Goal: Task Accomplishment & Management: Use online tool/utility

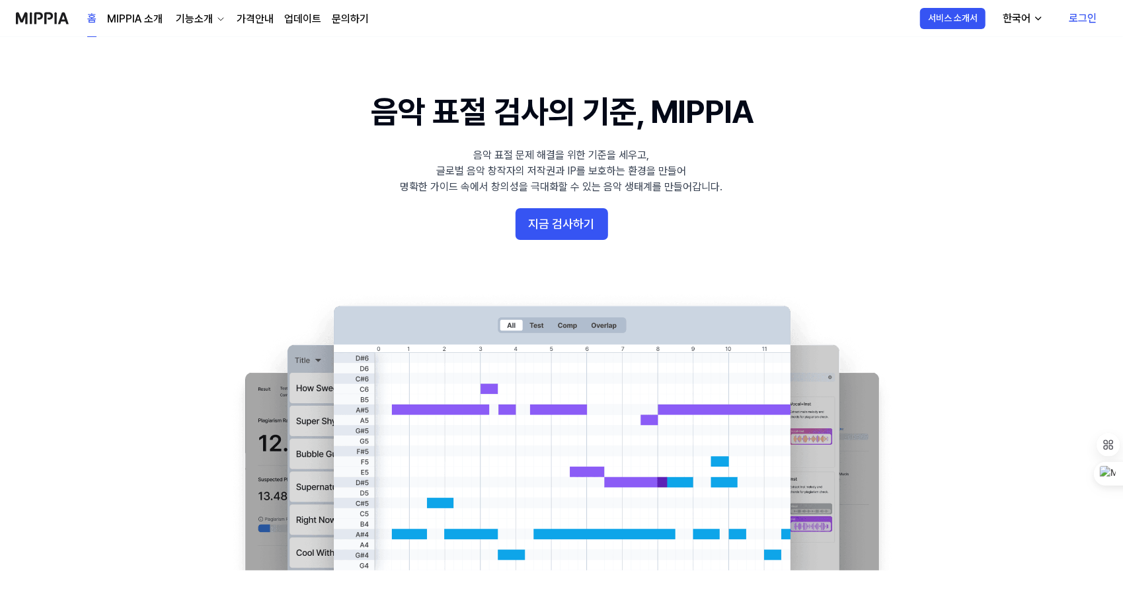
click at [250, 20] on link "가격안내" at bounding box center [255, 19] width 37 height 16
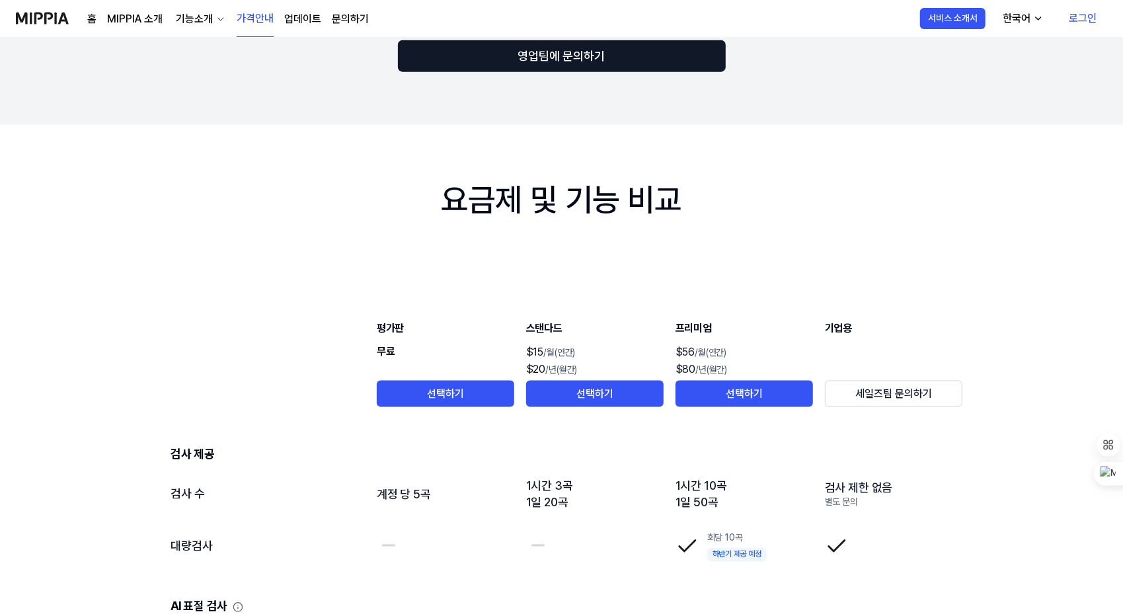
scroll to position [1159, 0]
click at [222, 235] on div "음악 저작권 보호 미피아와 함께 시작해 보세요 월간 연간 최대 30% 할인 평가판 $FREE /월 선택하기 검사 제공 5곡 제공 AI 음악 표…" at bounding box center [561, 218] width 1123 height 2680
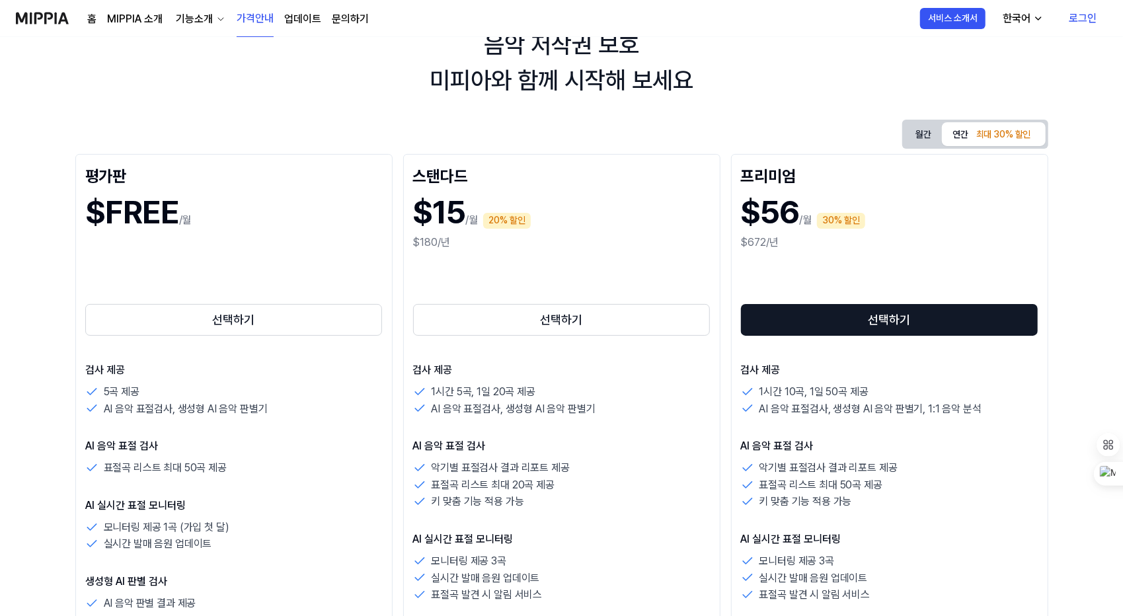
scroll to position [0, 0]
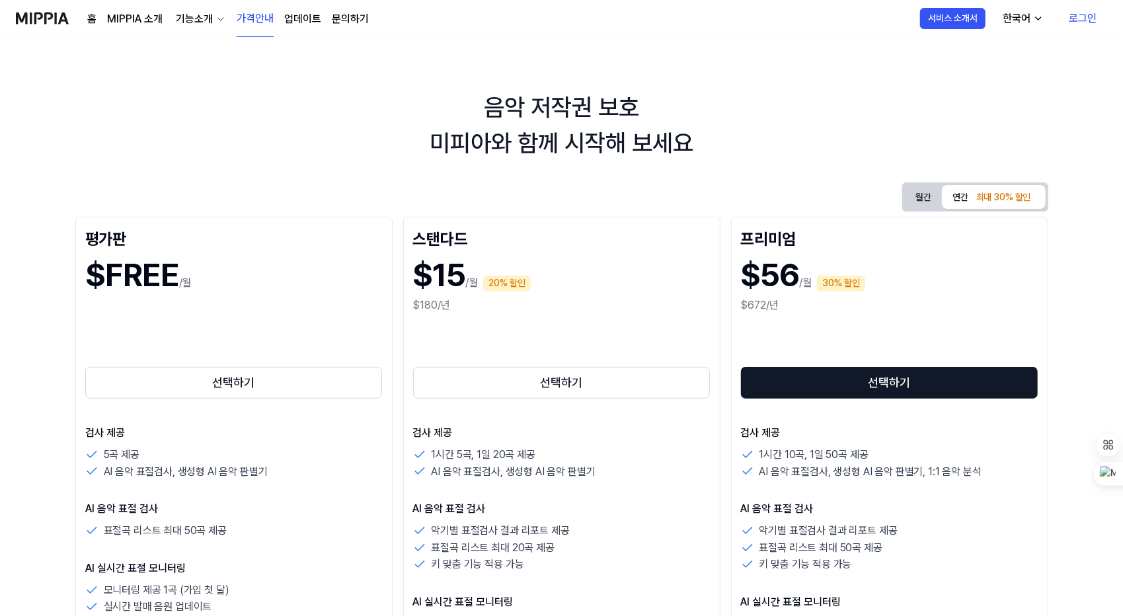
click at [192, 19] on div "기능소개" at bounding box center [194, 19] width 42 height 16
click at [165, 46] on link "표절 검사" at bounding box center [199, 49] width 127 height 26
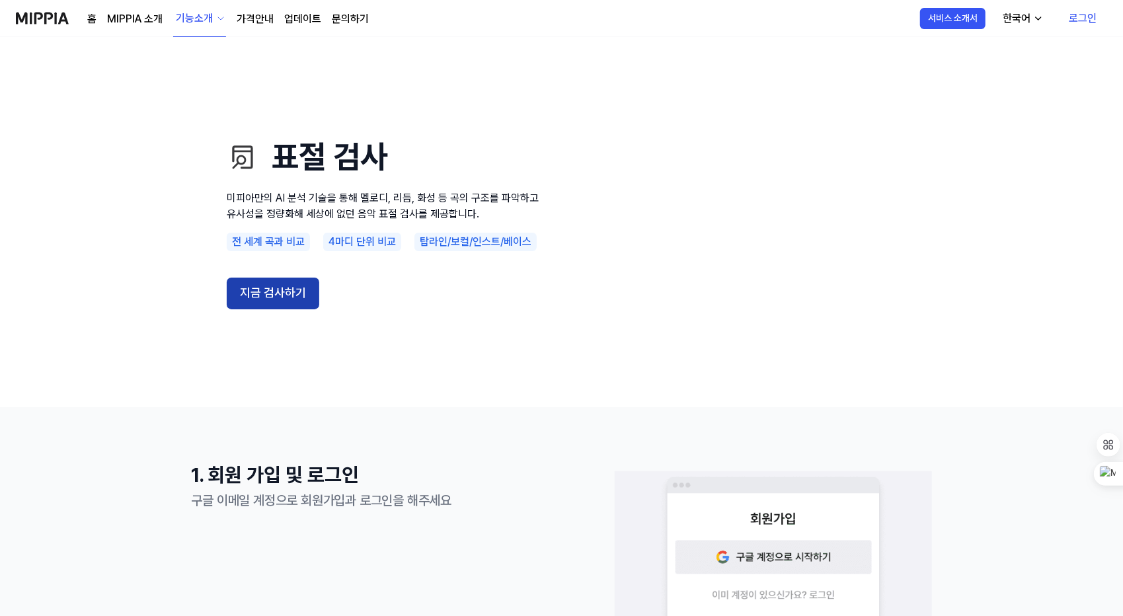
click at [263, 293] on button "지금 검사하기" at bounding box center [273, 294] width 93 height 32
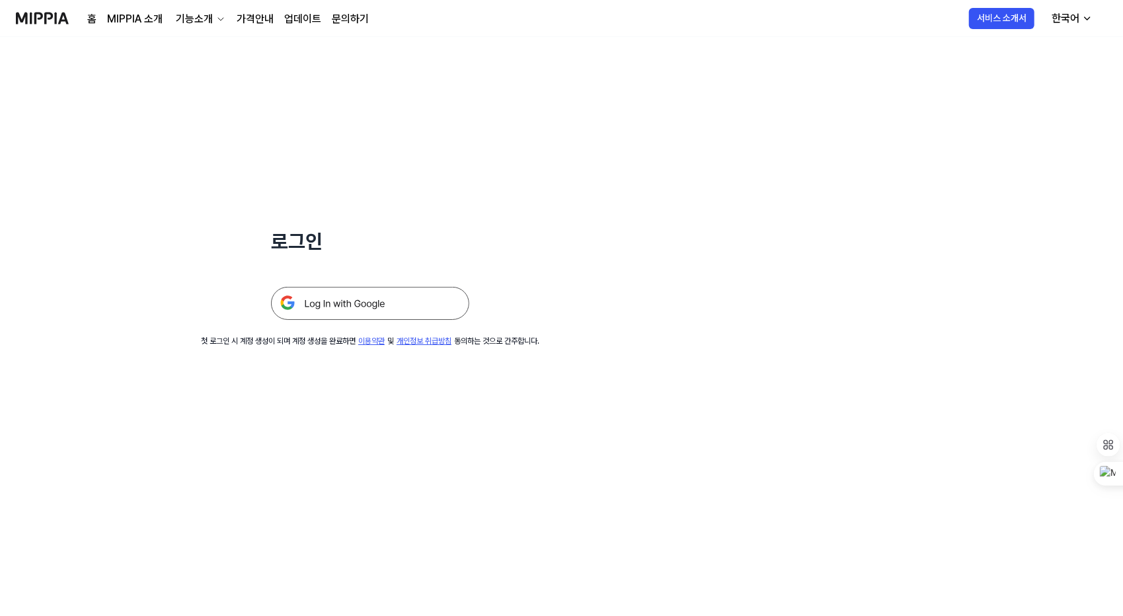
click at [315, 295] on img at bounding box center [370, 303] width 198 height 33
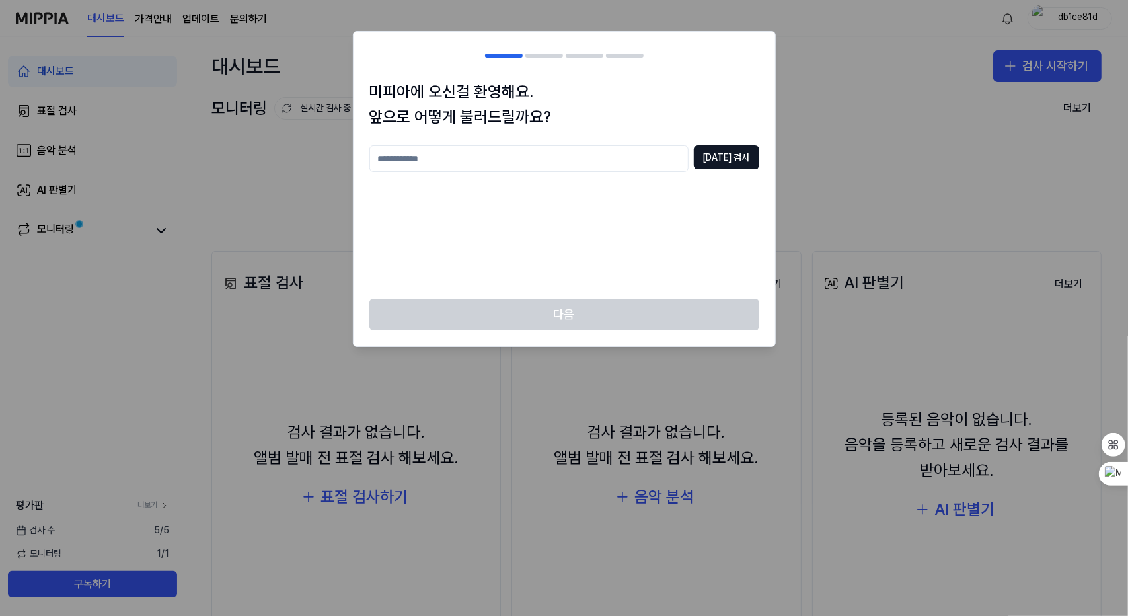
click at [483, 171] on input "text" at bounding box center [529, 158] width 319 height 26
click at [732, 142] on div "미피아에 오신걸 환영해요. 앞으로 어떻게 불러드릴까요? **** [DATE] 검사" at bounding box center [565, 189] width 422 height 220
click at [727, 151] on button "[DATE] 검사" at bounding box center [726, 157] width 65 height 24
click at [413, 162] on input "****" at bounding box center [529, 158] width 319 height 26
type input "*******"
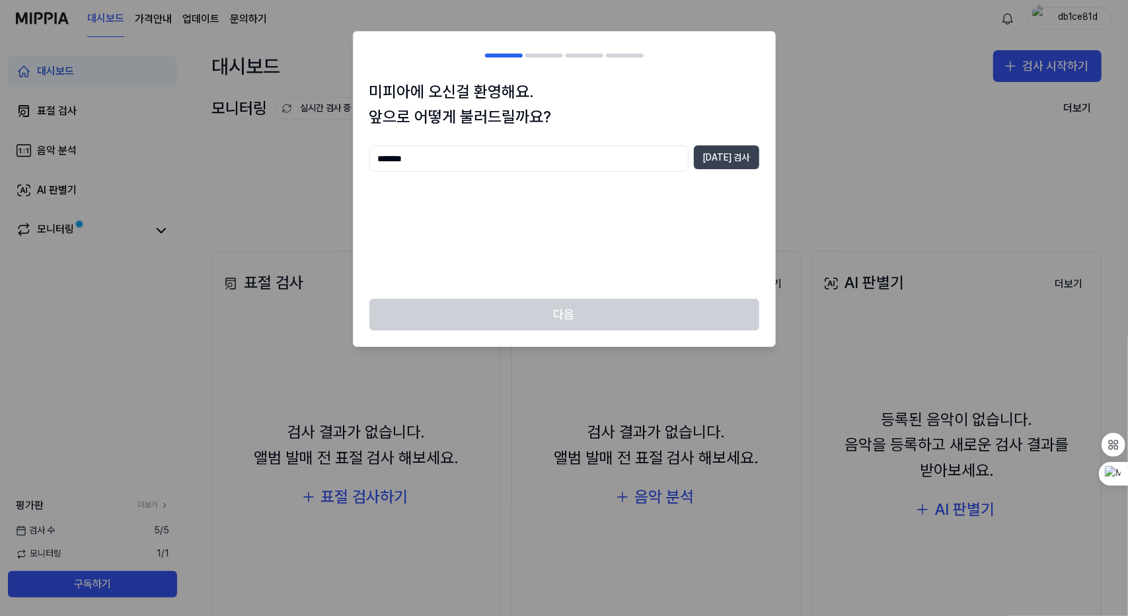
click at [726, 163] on button "[DATE] 검사" at bounding box center [726, 157] width 65 height 24
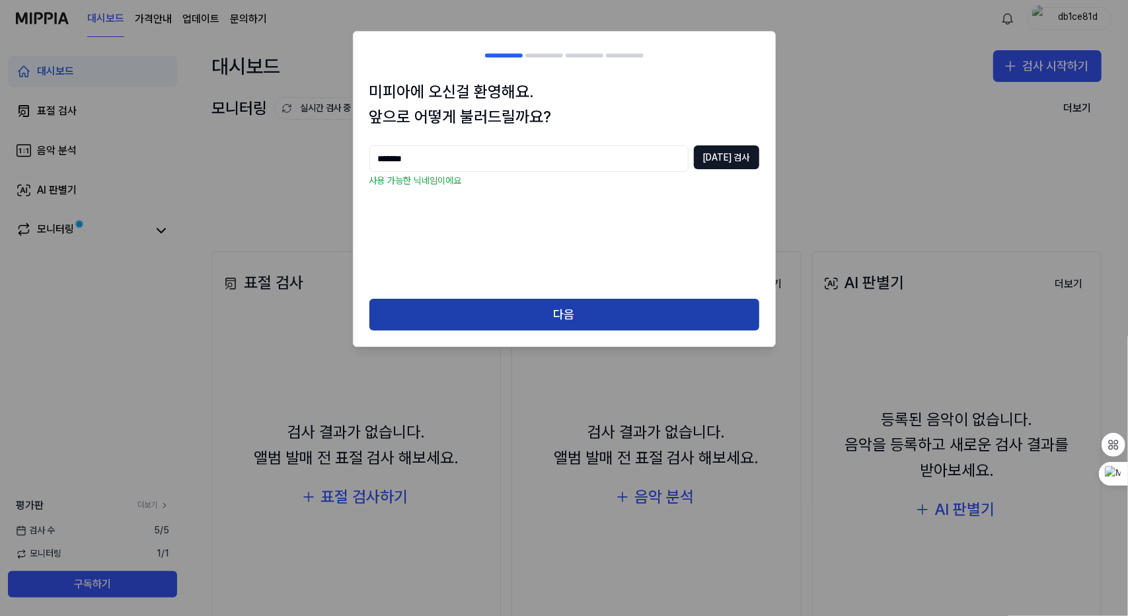
click at [538, 305] on button "다음" at bounding box center [565, 315] width 390 height 32
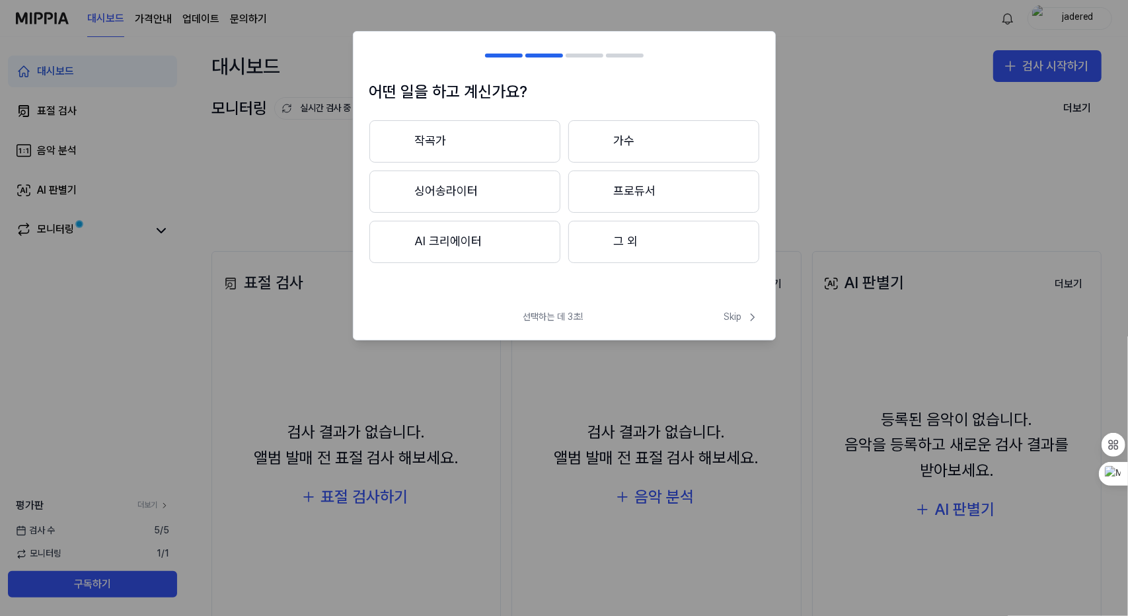
click at [480, 137] on button "작곡가" at bounding box center [465, 141] width 191 height 42
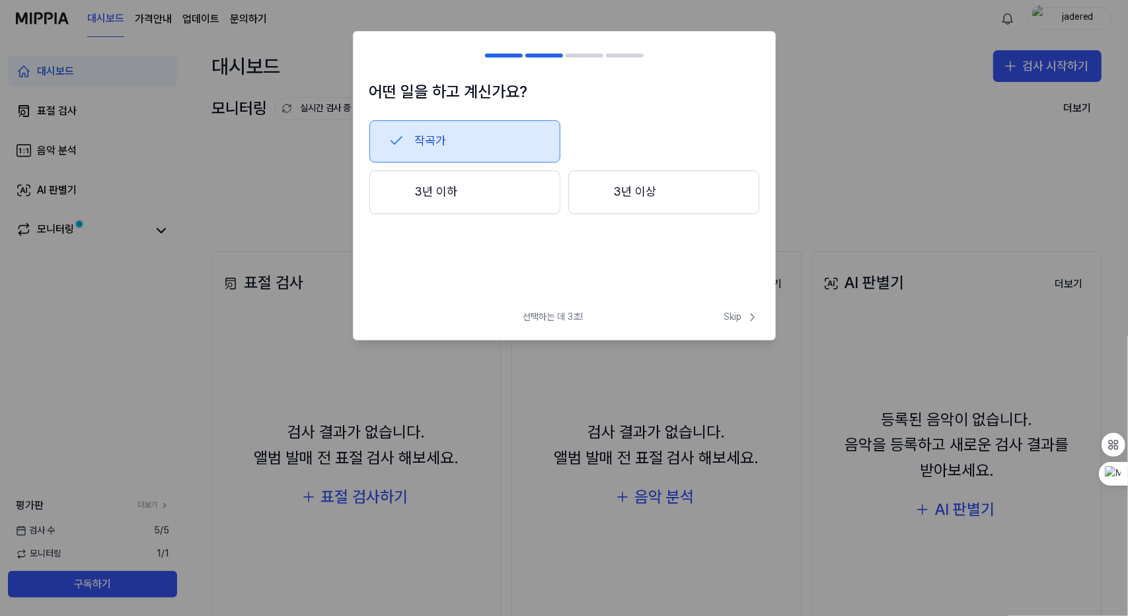
click at [506, 208] on button "3년 이하" at bounding box center [465, 193] width 191 height 44
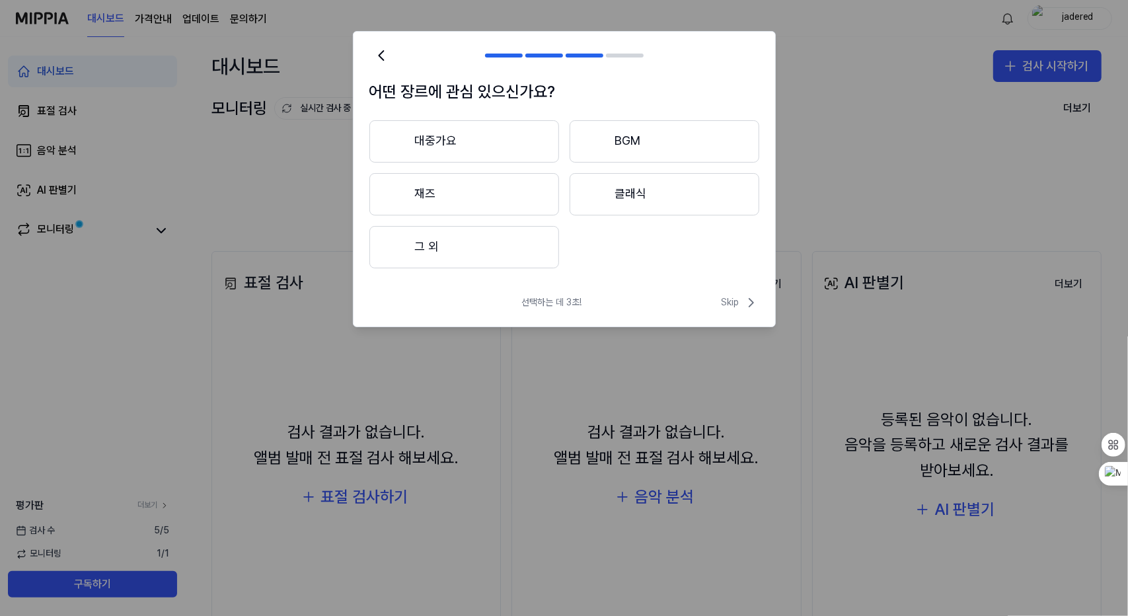
click at [479, 190] on button "재즈" at bounding box center [465, 194] width 190 height 42
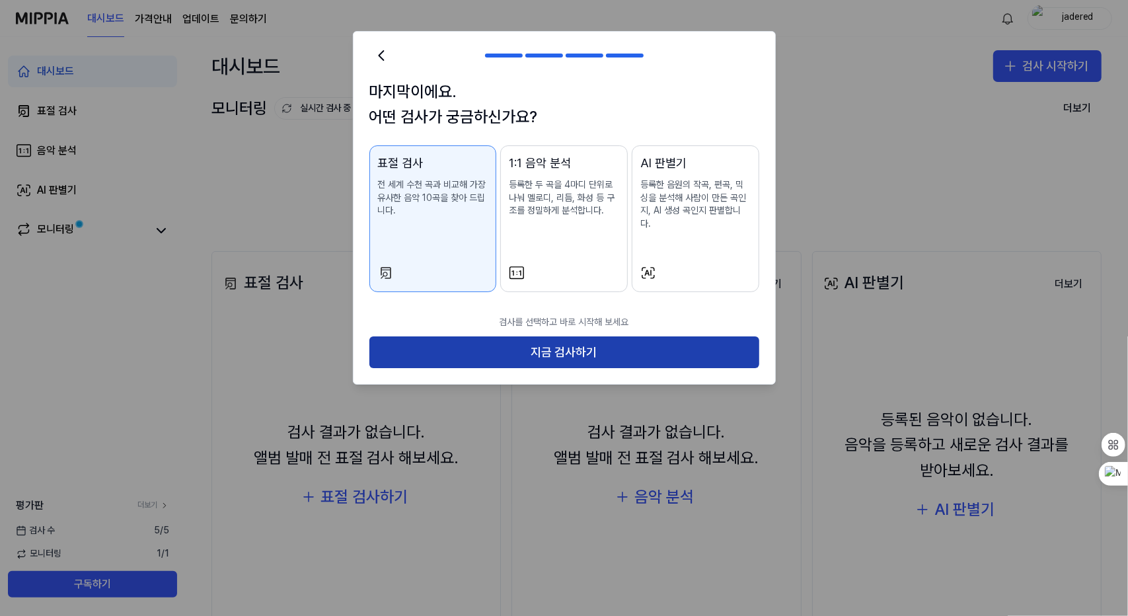
click at [567, 338] on button "지금 검사하기" at bounding box center [565, 352] width 390 height 32
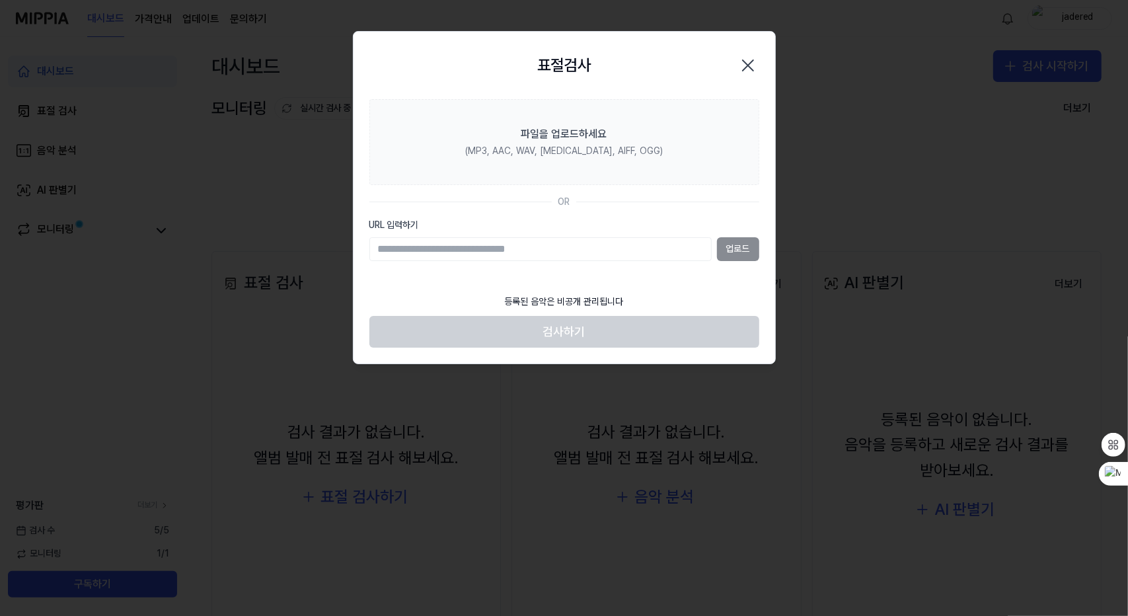
click at [489, 250] on input "URL 입력하기" at bounding box center [541, 249] width 342 height 24
click at [600, 249] on input "URL 입력하기" at bounding box center [541, 249] width 342 height 24
paste input "**********"
type input "**********"
click at [734, 252] on button "업로드" at bounding box center [738, 249] width 42 height 24
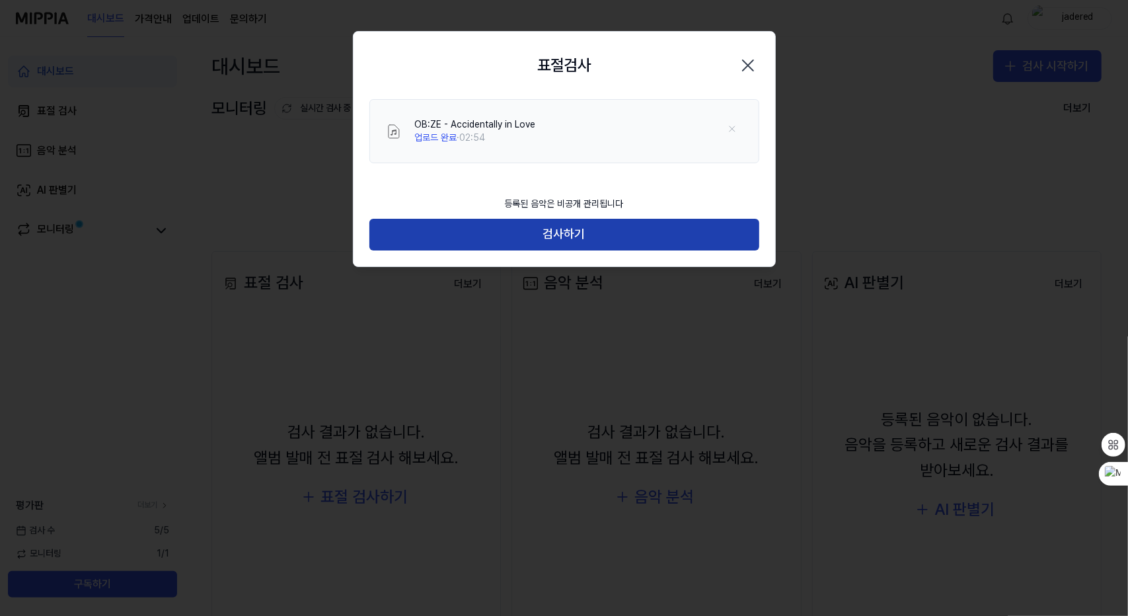
click at [612, 228] on button "검사하기" at bounding box center [565, 235] width 390 height 32
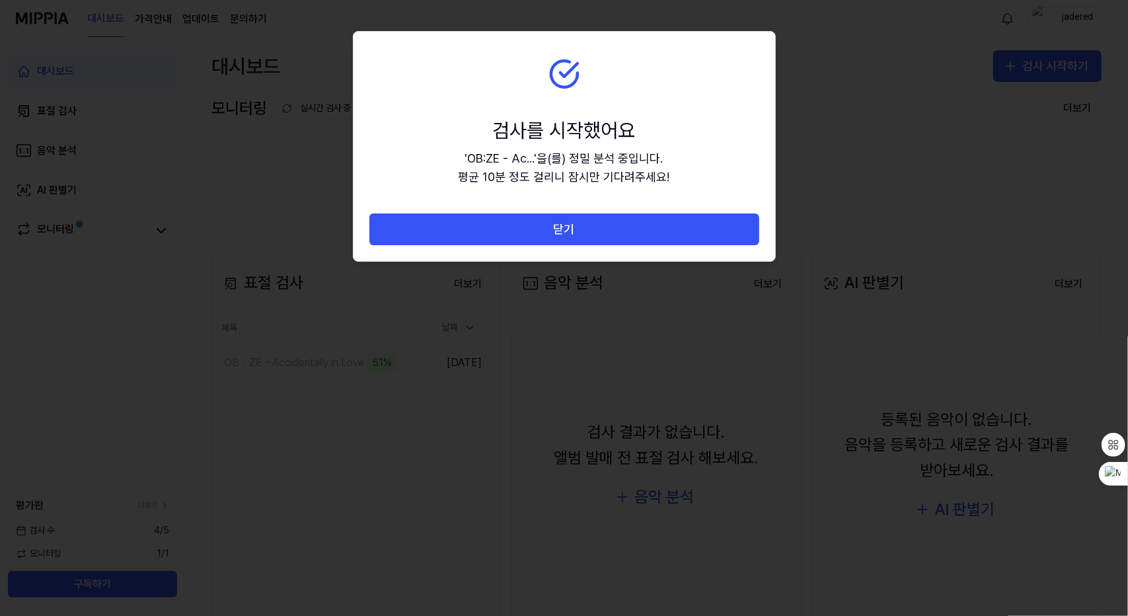
click at [662, 74] on section "검사를 시작했어요 ' OB:ZE - Ac... ' 을(를) 정밀 분석 중입니다. 평균 10분 정도 걸리니 잠시만 기다려주세요!" at bounding box center [565, 123] width 422 height 182
click at [670, 202] on section "검사를 시작했어요 ' OB:ZE - Ac... ' 을(를) 정밀 분석 중입니다. 평균 10분 정도 걸리니 잠시만 기다려주세요!" at bounding box center [565, 123] width 422 height 182
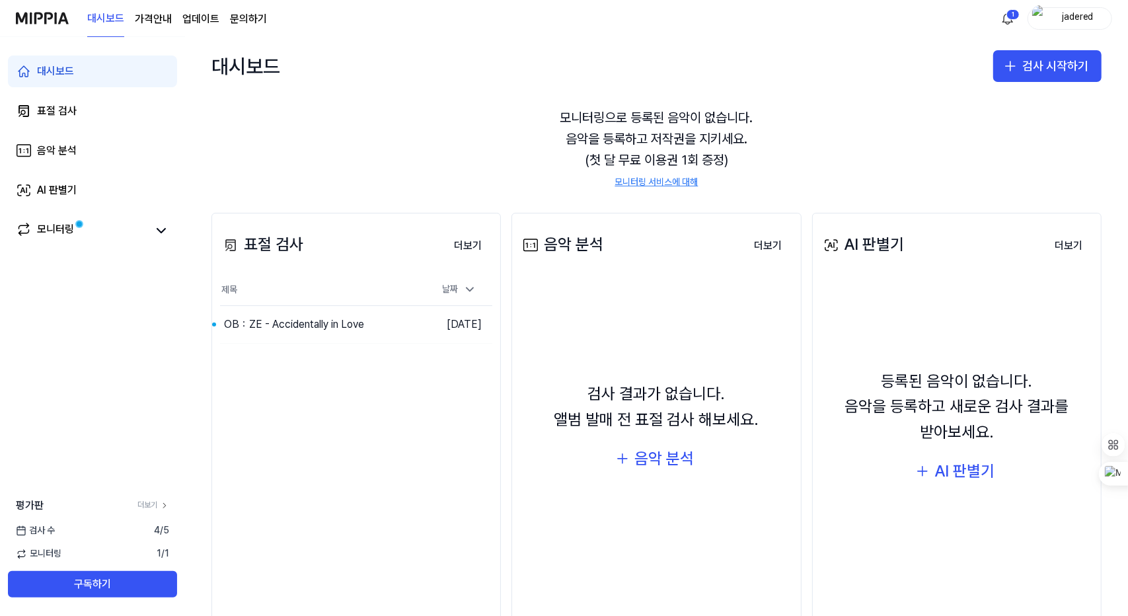
scroll to position [73, 0]
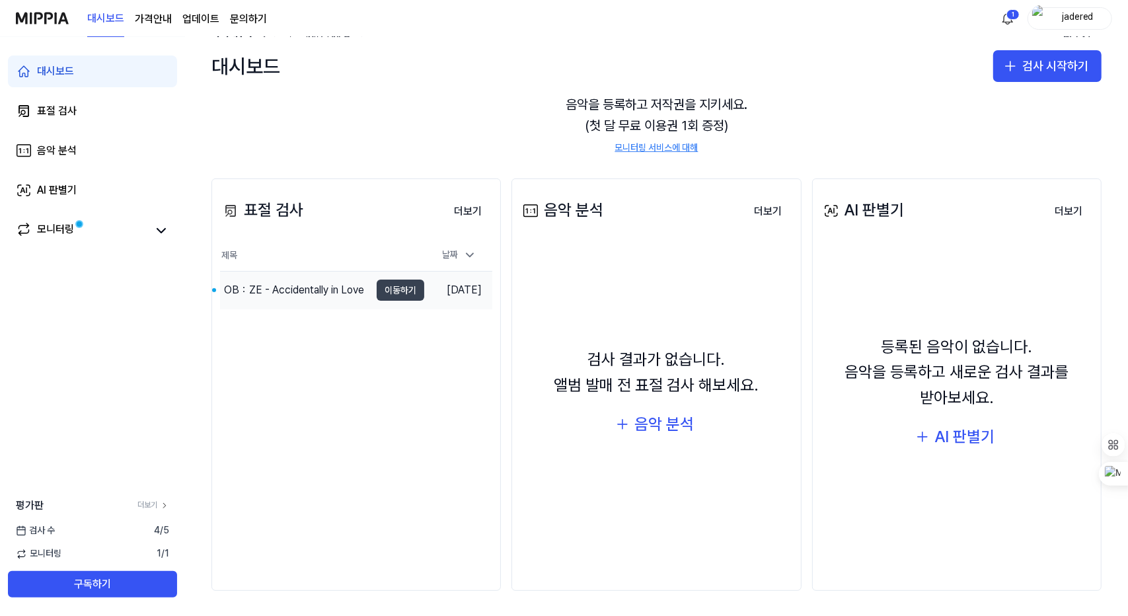
click at [388, 288] on button "이동하기" at bounding box center [401, 290] width 48 height 21
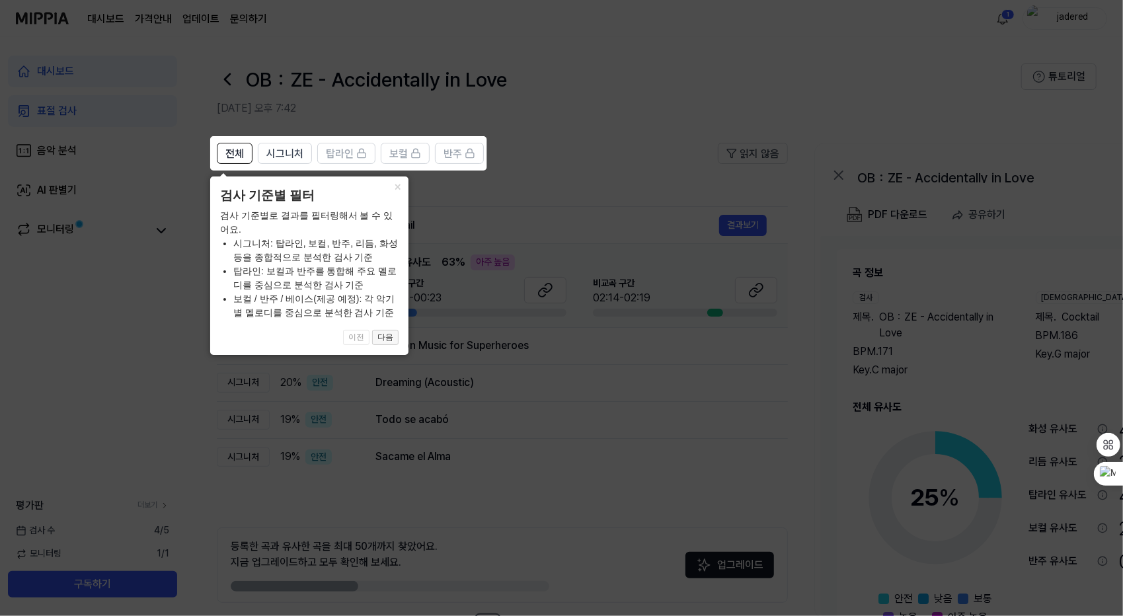
click at [393, 336] on button "다음" at bounding box center [385, 338] width 26 height 16
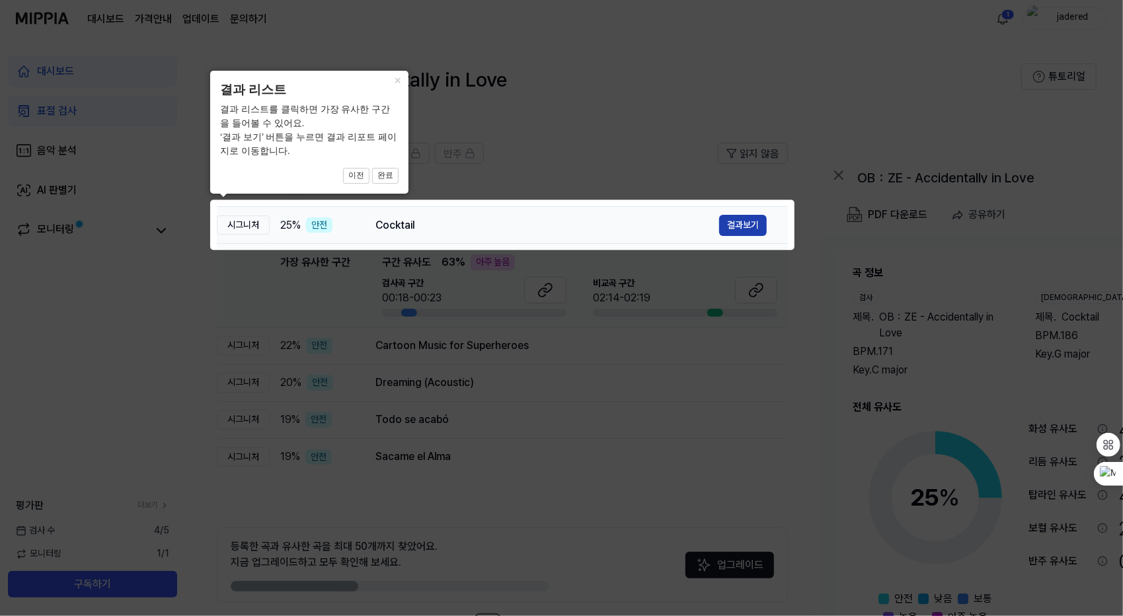
click at [735, 216] on button "결과보기" at bounding box center [743, 225] width 48 height 21
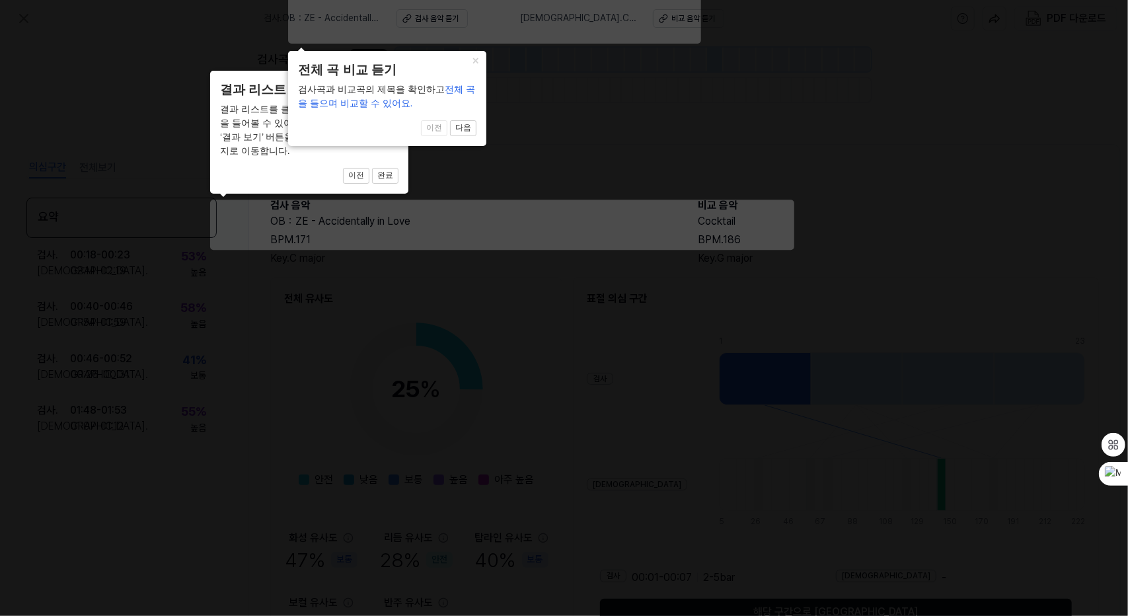
click at [397, 86] on div "검사곡과 비교곡의 제목을 확인하고 전체 곡을 들으며 비교할 수 있어요." at bounding box center [387, 97] width 178 height 28
click at [480, 65] on button "×" at bounding box center [475, 60] width 21 height 19
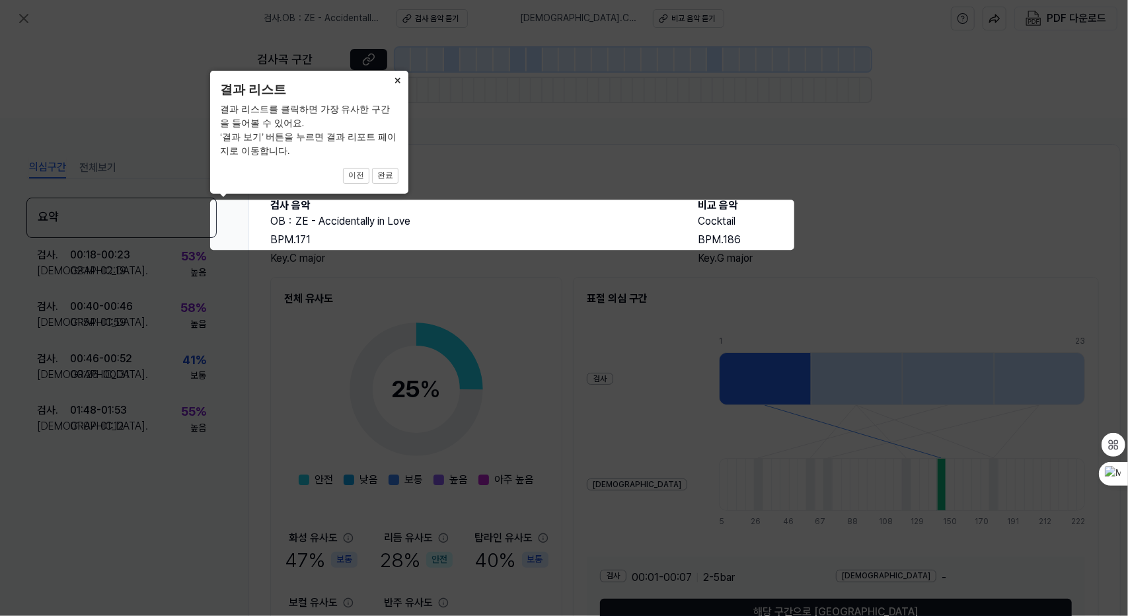
click at [405, 83] on button "×" at bounding box center [397, 80] width 21 height 19
click at [388, 175] on button "완료" at bounding box center [385, 176] width 26 height 16
click at [476, 148] on icon at bounding box center [564, 308] width 1128 height 616
click at [562, 344] on icon at bounding box center [564, 308] width 1128 height 616
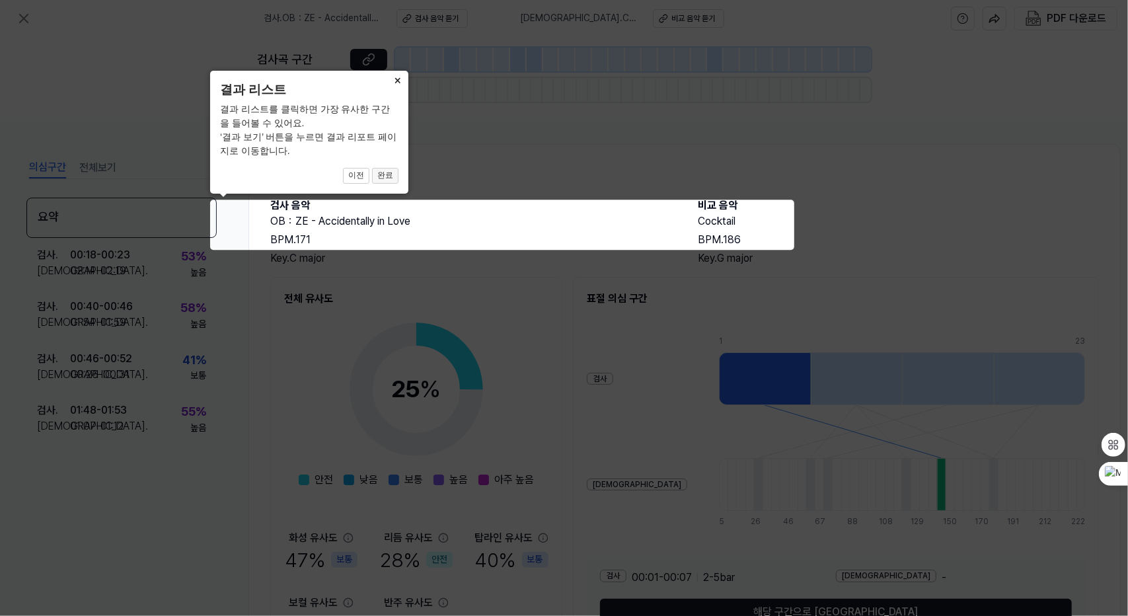
click at [387, 179] on button "완료" at bounding box center [385, 176] width 26 height 16
click at [401, 223] on icon at bounding box center [564, 308] width 1128 height 616
click at [766, 210] on icon at bounding box center [564, 308] width 1128 height 616
click at [403, 81] on button "×" at bounding box center [397, 80] width 21 height 19
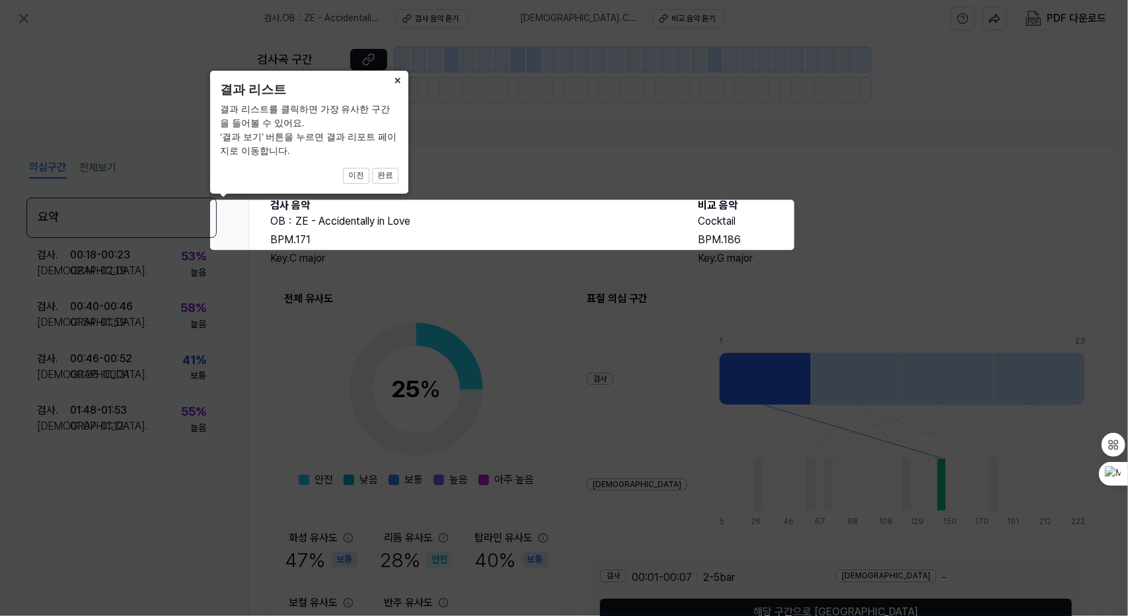
click at [403, 81] on button "×" at bounding box center [397, 80] width 21 height 19
click at [231, 223] on icon at bounding box center [564, 308] width 1128 height 616
click at [283, 206] on icon at bounding box center [564, 308] width 1128 height 616
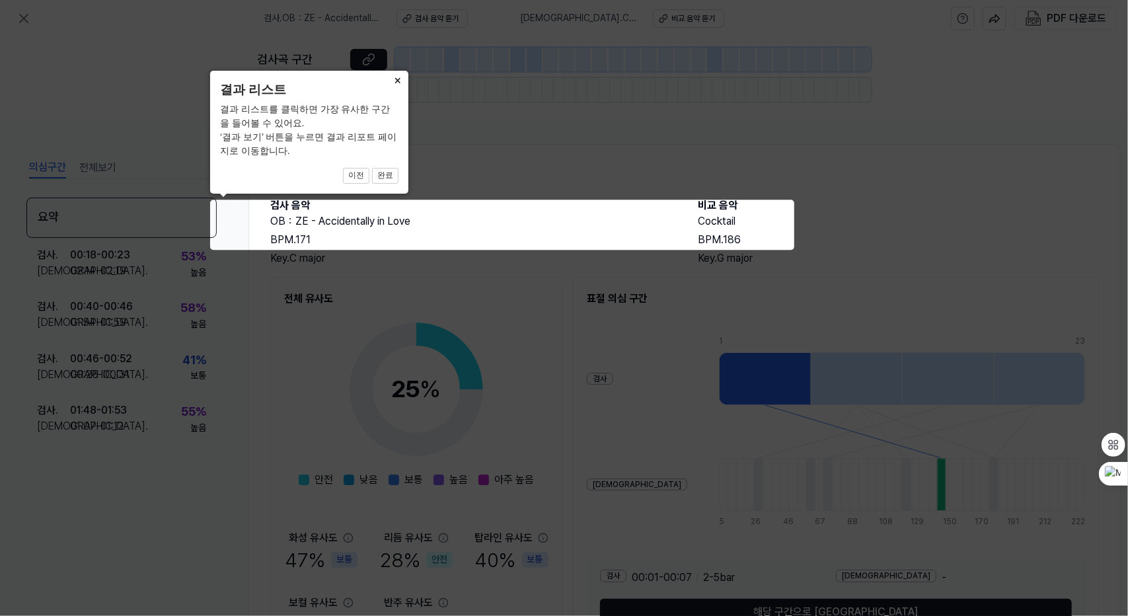
click at [283, 206] on icon at bounding box center [564, 308] width 1128 height 616
click at [301, 274] on icon at bounding box center [564, 308] width 1128 height 616
click at [361, 178] on button "이전" at bounding box center [356, 176] width 26 height 16
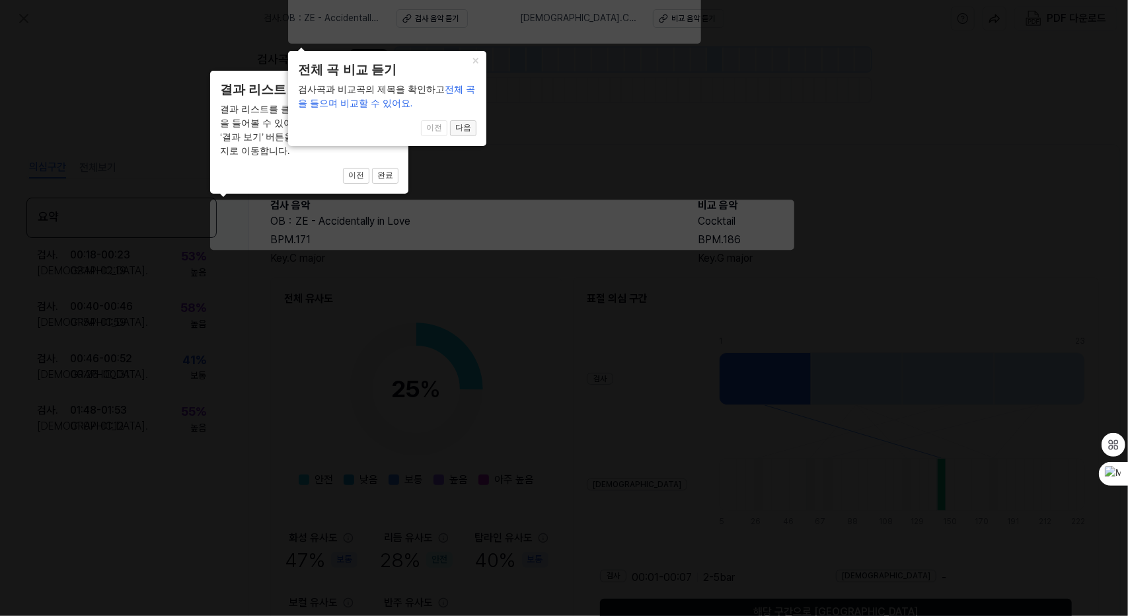
click at [471, 128] on button "다음" at bounding box center [463, 128] width 26 height 16
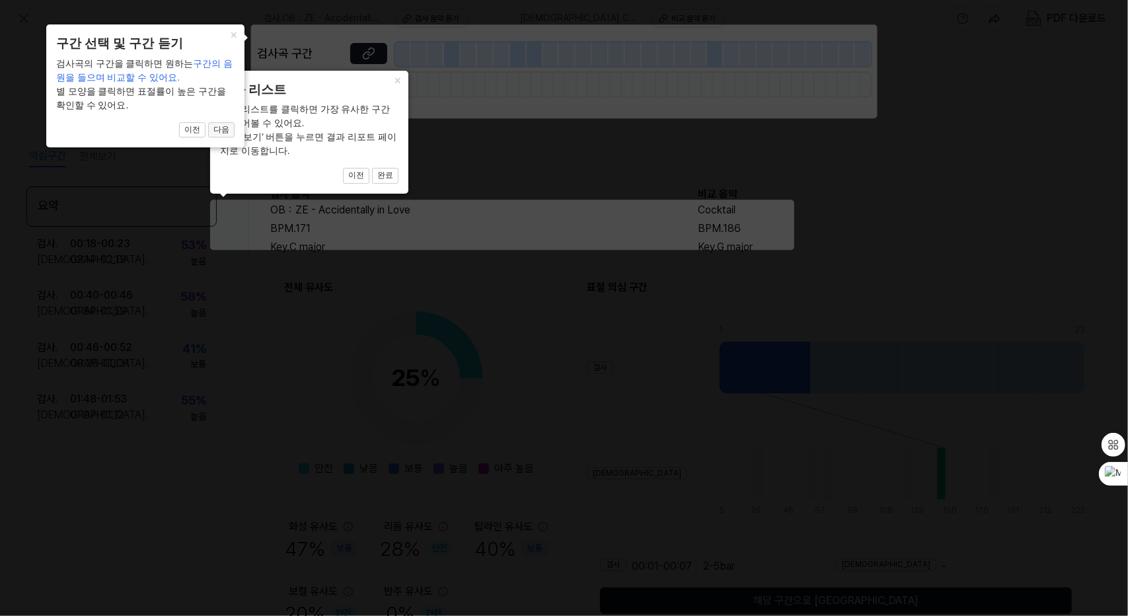
click at [226, 126] on button "다음" at bounding box center [221, 130] width 26 height 16
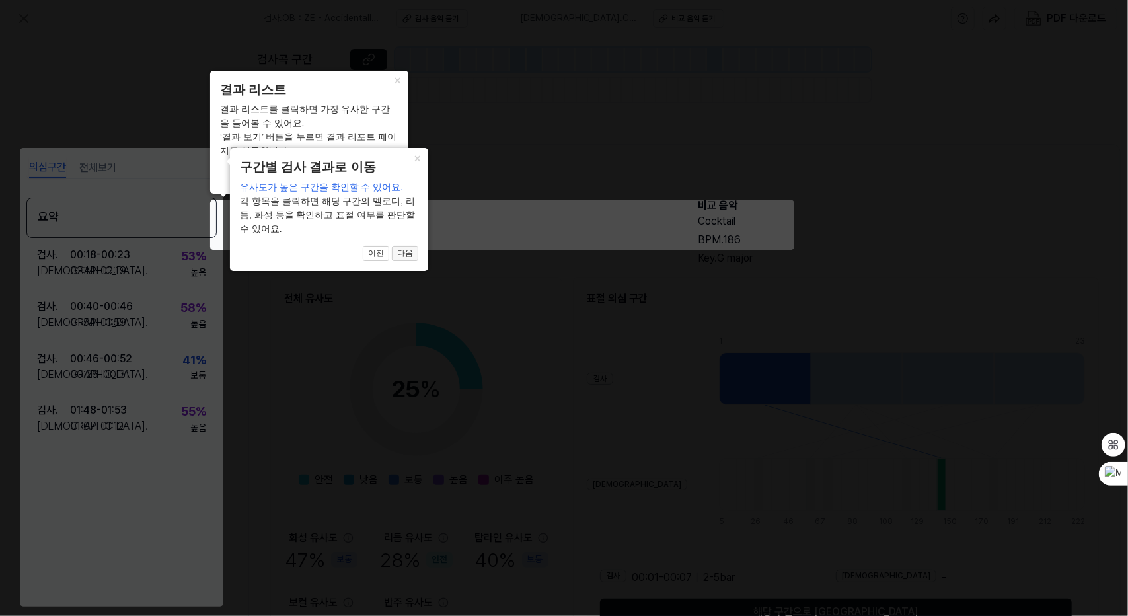
click at [412, 247] on button "다음" at bounding box center [405, 254] width 26 height 16
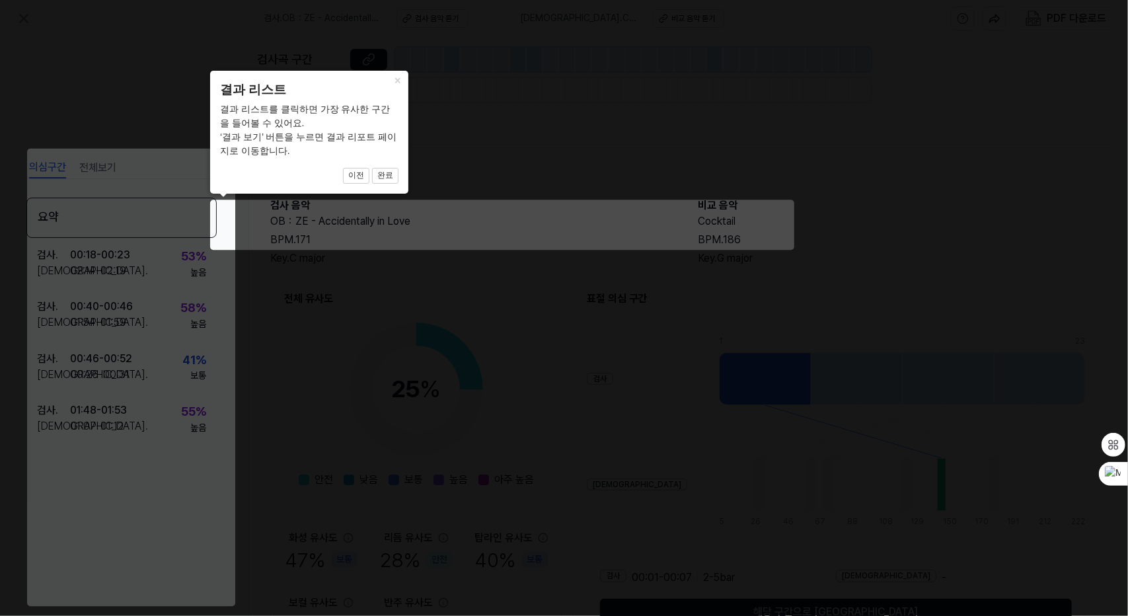
scroll to position [83, 19]
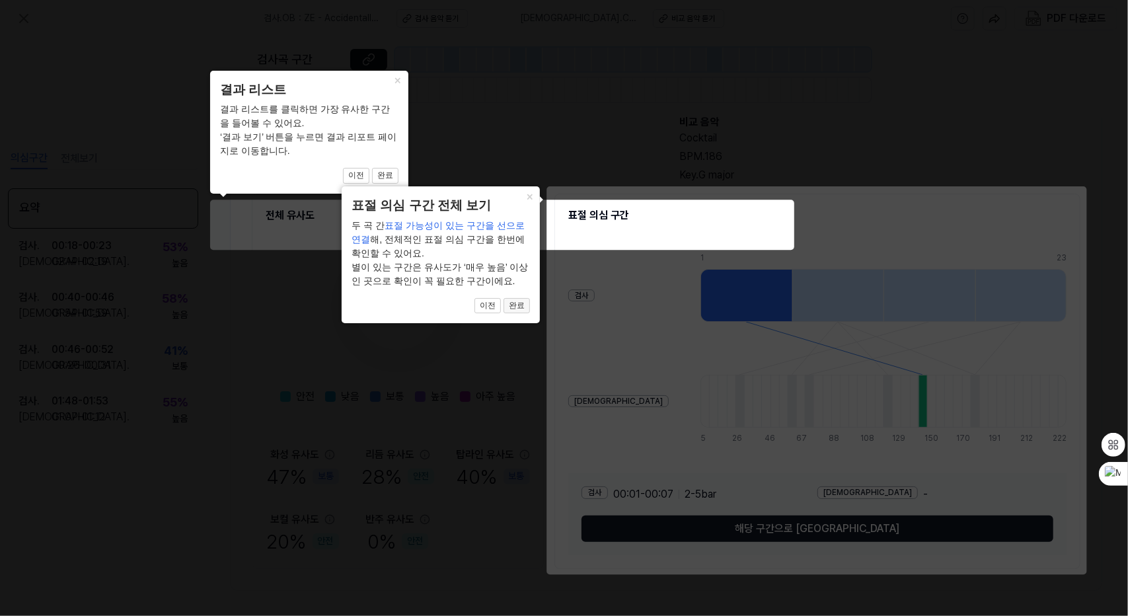
click at [520, 301] on button "완료" at bounding box center [517, 306] width 26 height 16
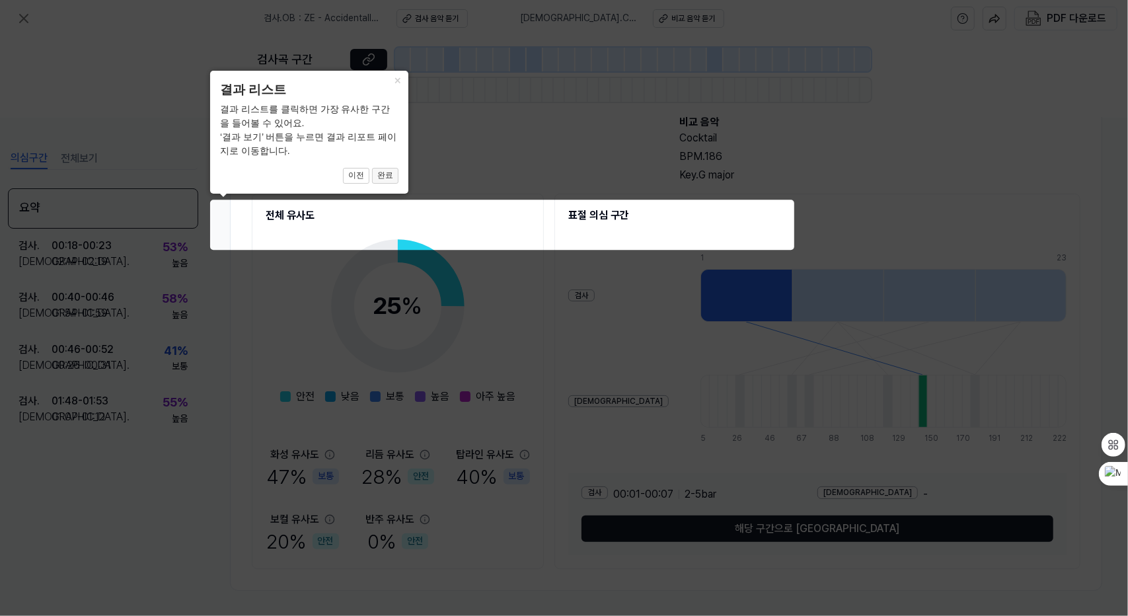
click at [396, 182] on button "완료" at bounding box center [385, 176] width 26 height 16
click at [439, 277] on body "검사 . OB：ZE - Accidentally in Love 검사 음악 듣기 비교 . Cocktail 비교 음악 듣기 PDF 다운로드 검사곡 …" at bounding box center [564, 308] width 1128 height 616
click at [439, 277] on icon at bounding box center [564, 308] width 1128 height 616
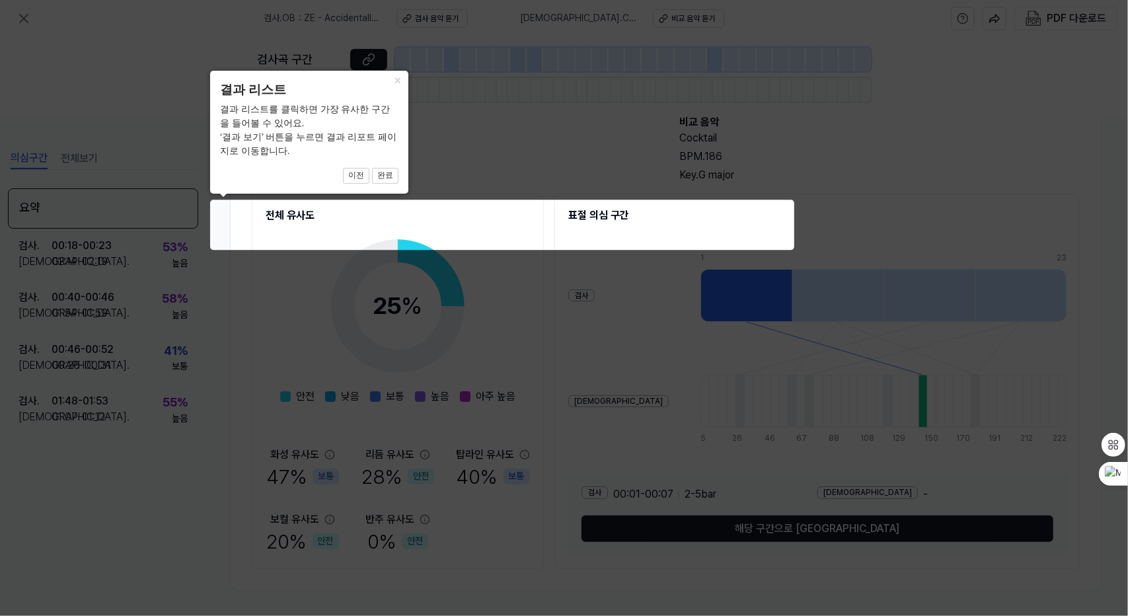
click at [439, 277] on icon at bounding box center [564, 308] width 1128 height 616
click at [403, 79] on button "×" at bounding box center [397, 80] width 21 height 19
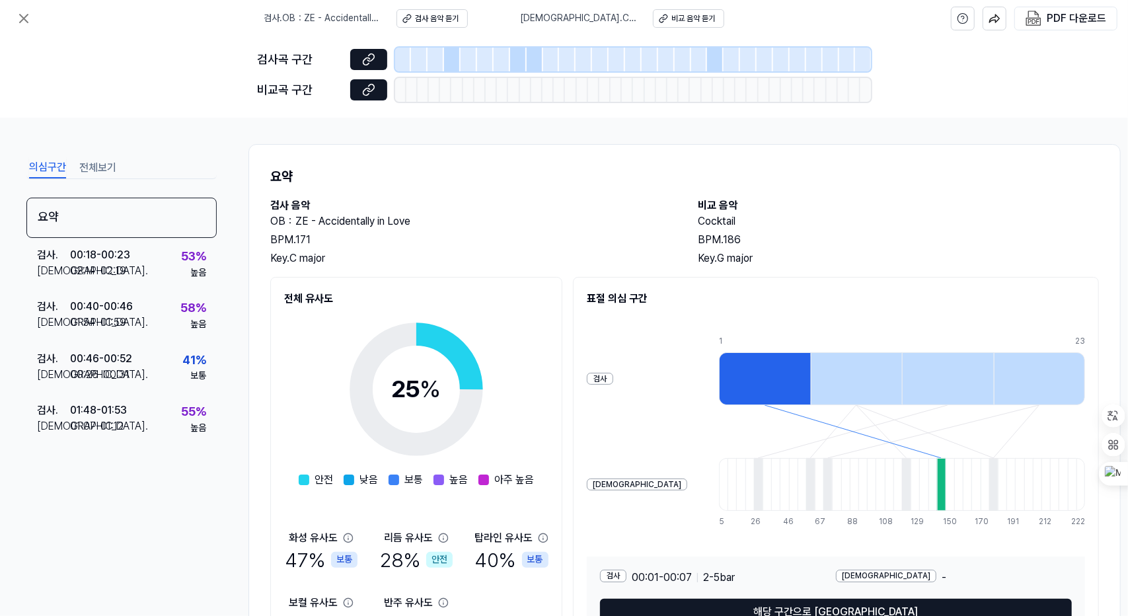
scroll to position [89, 0]
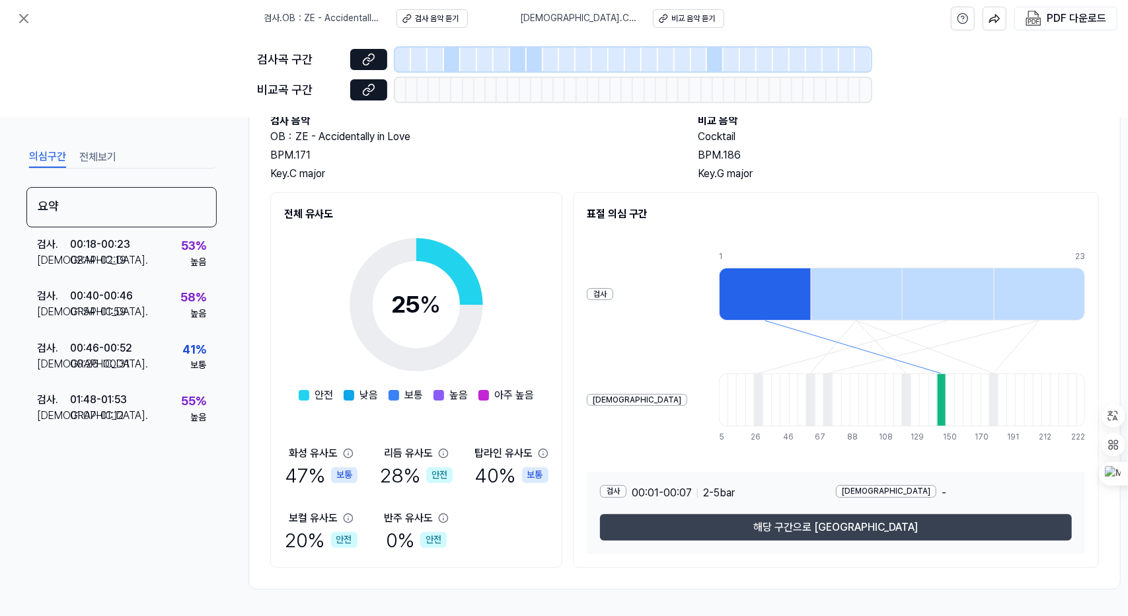
click at [828, 516] on button "해당 구간으로 [GEOGRAPHIC_DATA]" at bounding box center [836, 527] width 472 height 26
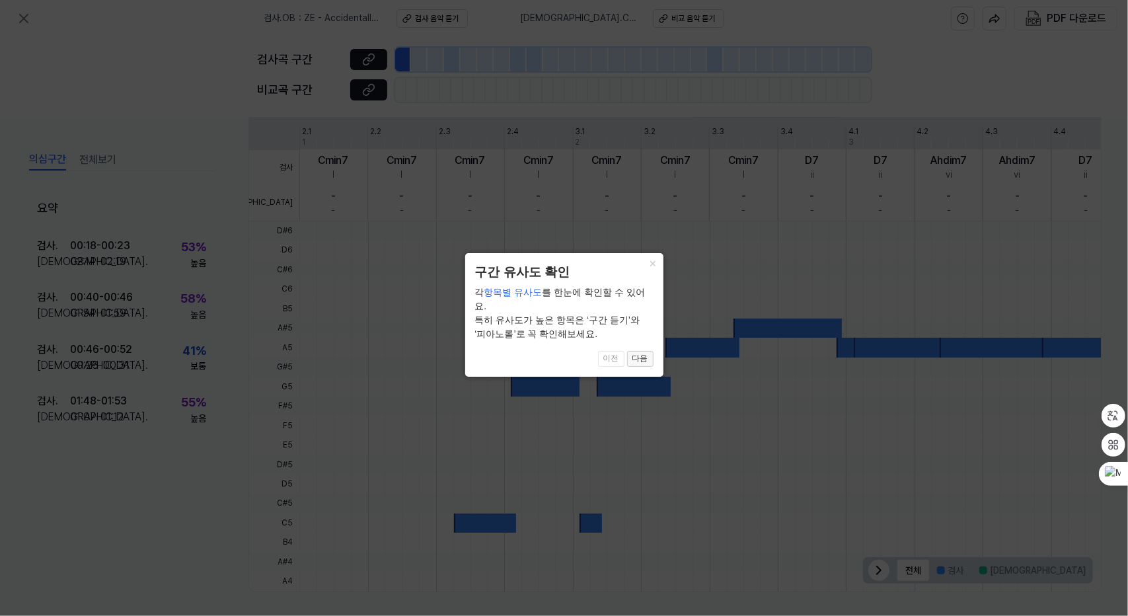
click at [639, 351] on button "다음" at bounding box center [640, 359] width 26 height 16
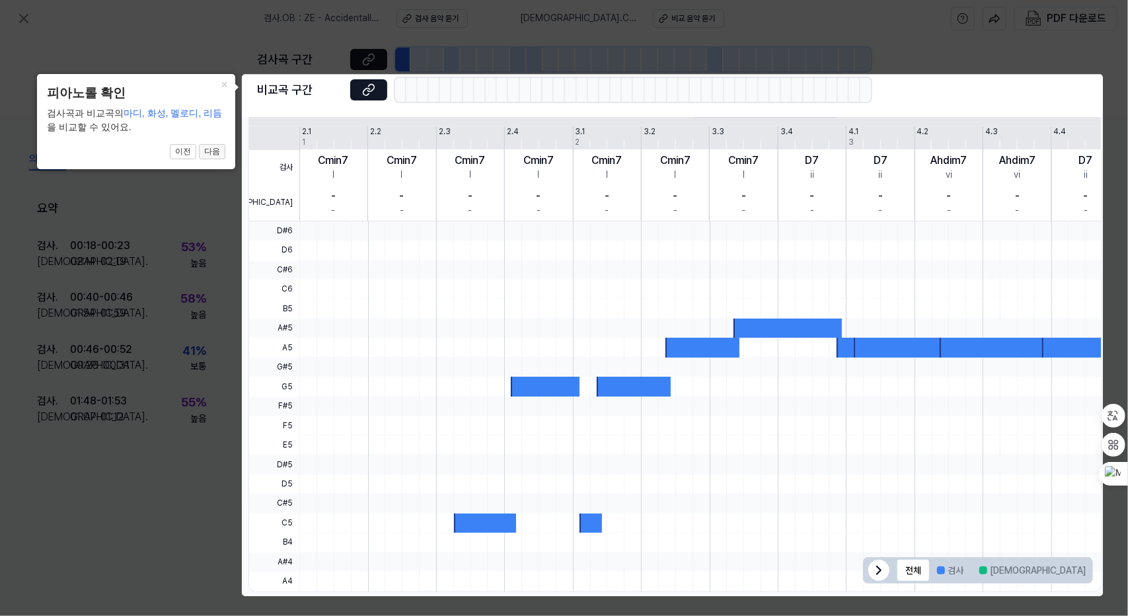
click at [216, 147] on button "다음" at bounding box center [212, 152] width 26 height 16
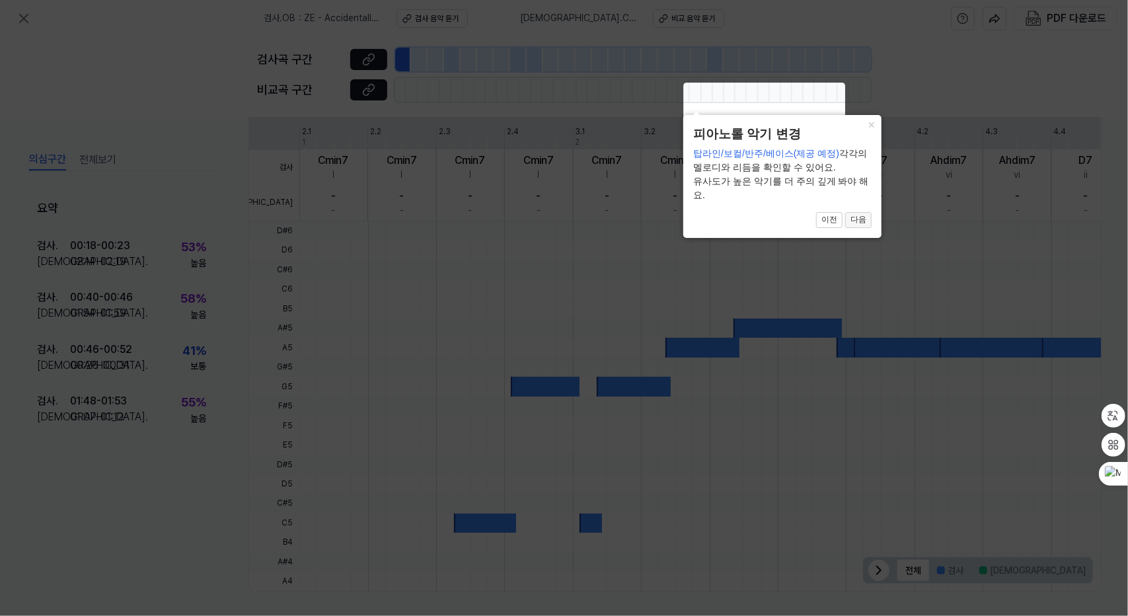
click at [867, 225] on button "다음" at bounding box center [859, 220] width 26 height 16
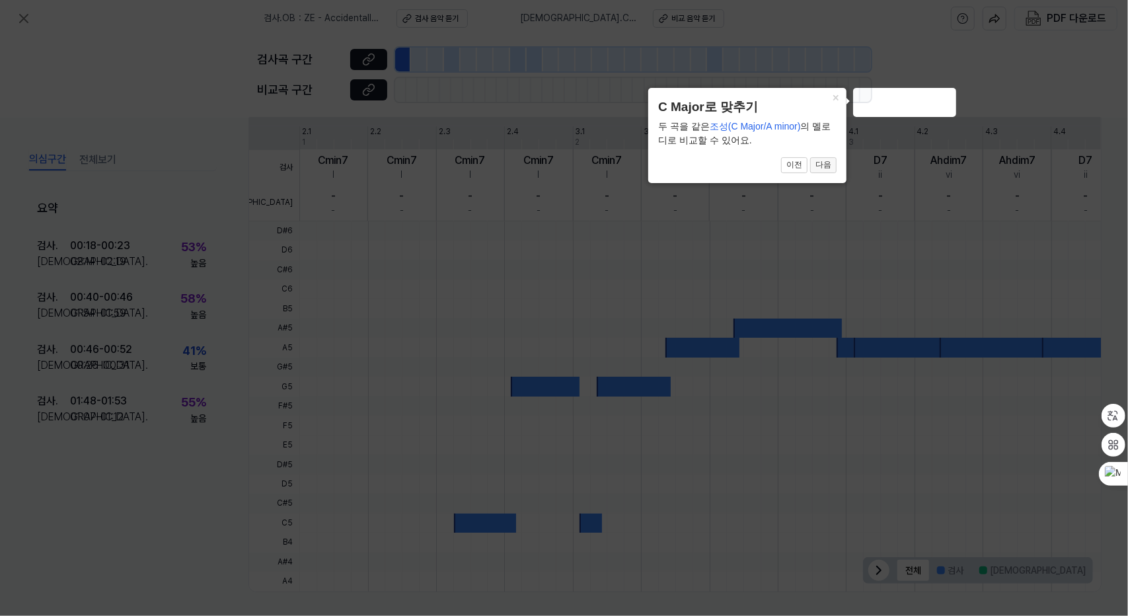
click at [831, 165] on button "다음" at bounding box center [824, 165] width 26 height 16
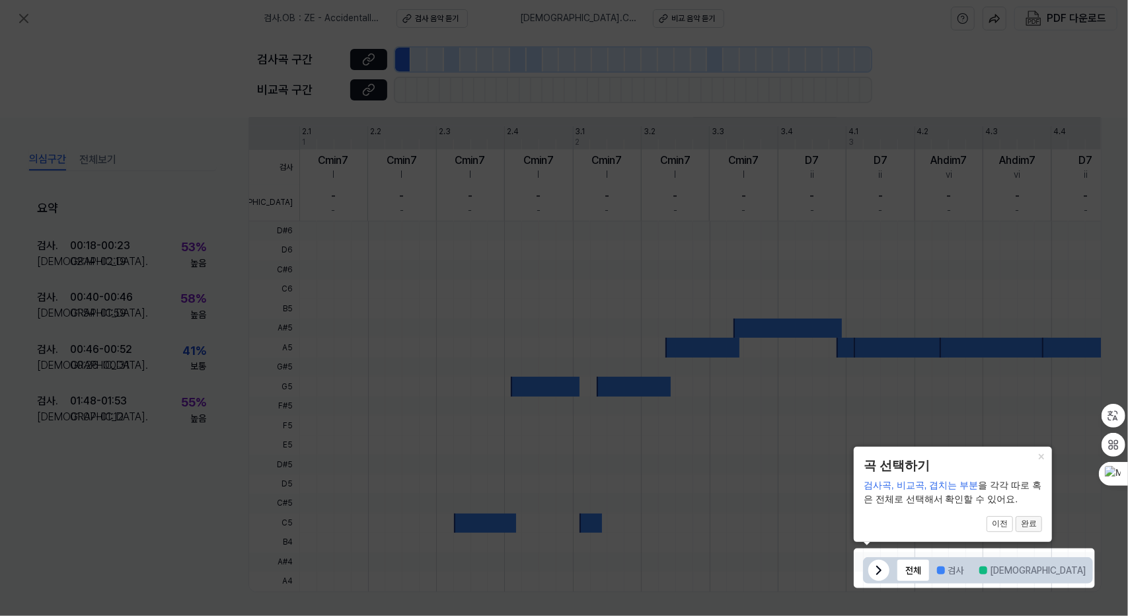
click at [1037, 526] on button "완료" at bounding box center [1029, 524] width 26 height 16
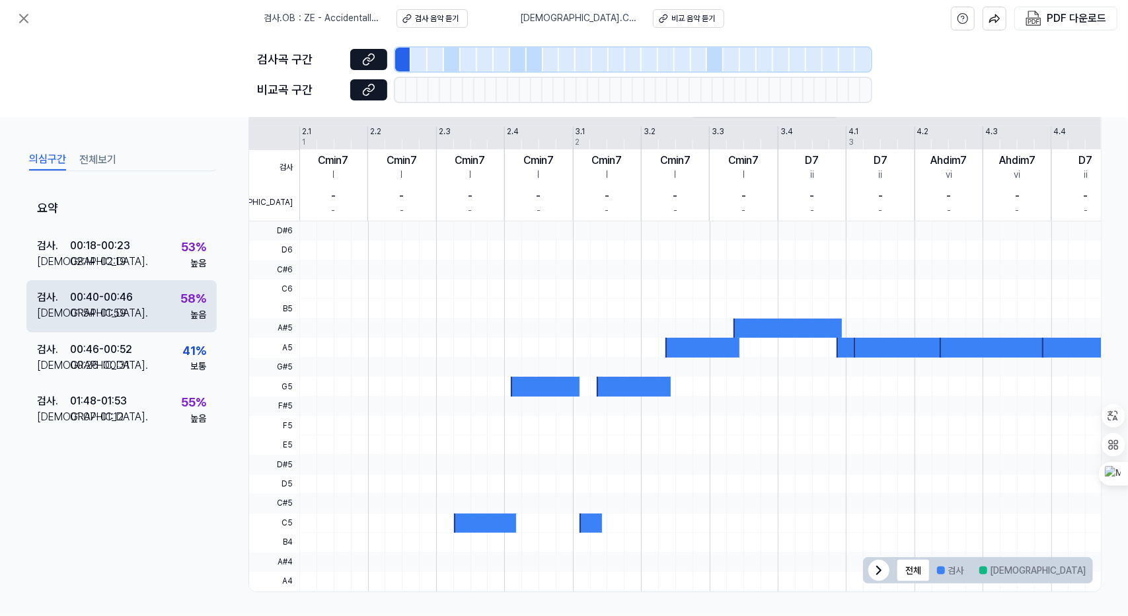
click at [188, 304] on div "58 %" at bounding box center [193, 299] width 26 height 19
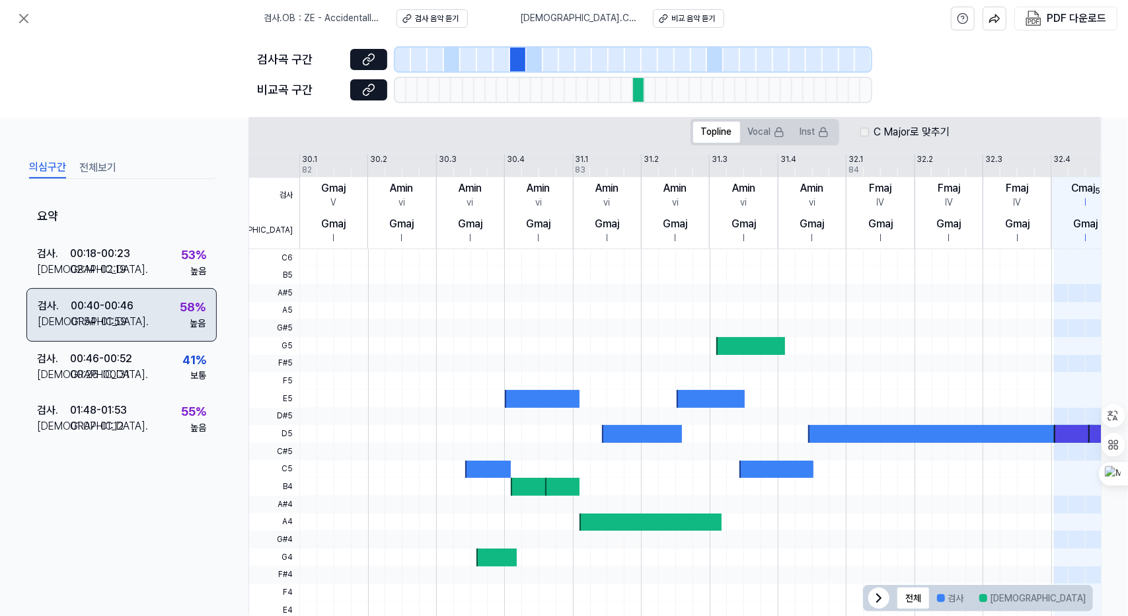
scroll to position [288, 0]
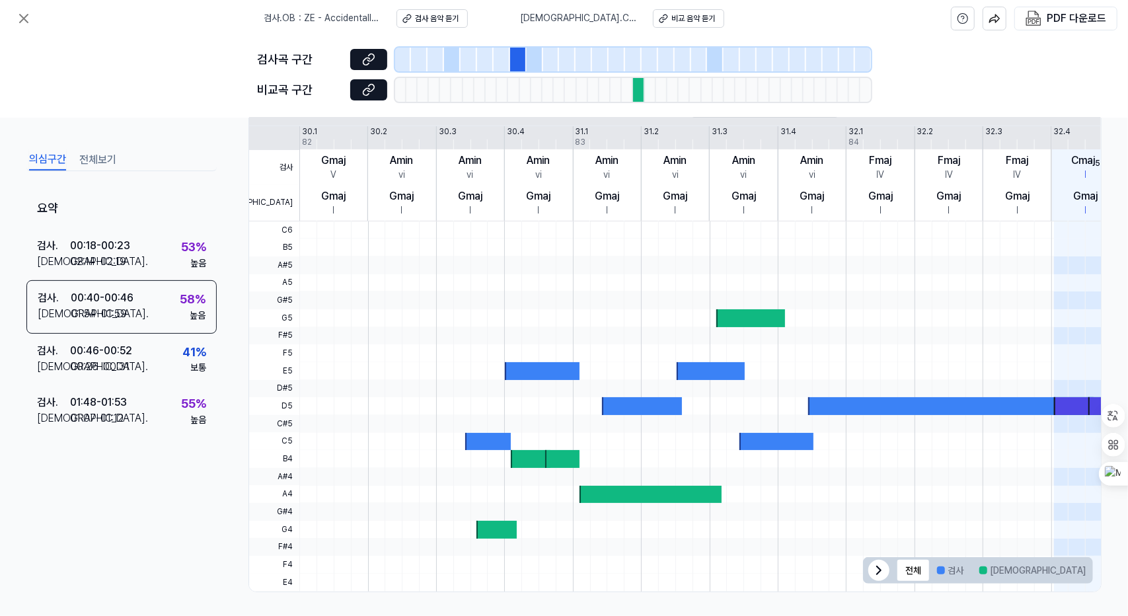
click at [517, 66] on div at bounding box center [518, 60] width 17 height 24
click at [731, 314] on div at bounding box center [751, 318] width 69 height 18
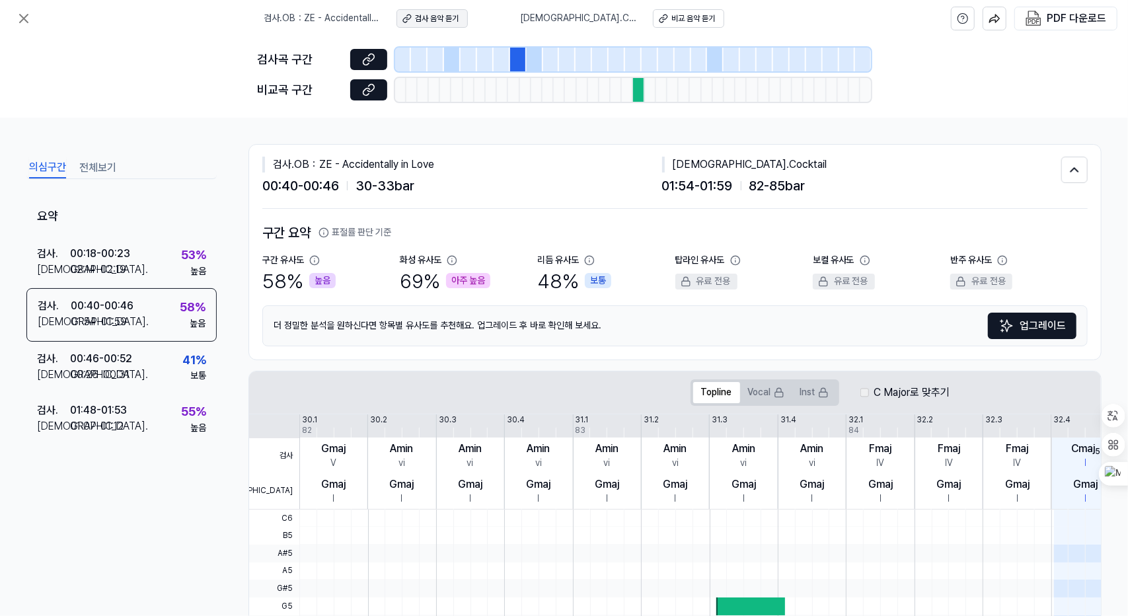
click at [455, 13] on div "검사 음악 듣기" at bounding box center [438, 18] width 44 height 11
click at [672, 22] on div "비교 음악 듣기" at bounding box center [694, 18] width 44 height 11
click at [653, 22] on button "비교 음악 듣기" at bounding box center [688, 18] width 71 height 19
click at [459, 26] on button "검사 음악 듣기" at bounding box center [432, 18] width 71 height 19
